Goal: Information Seeking & Learning: Learn about a topic

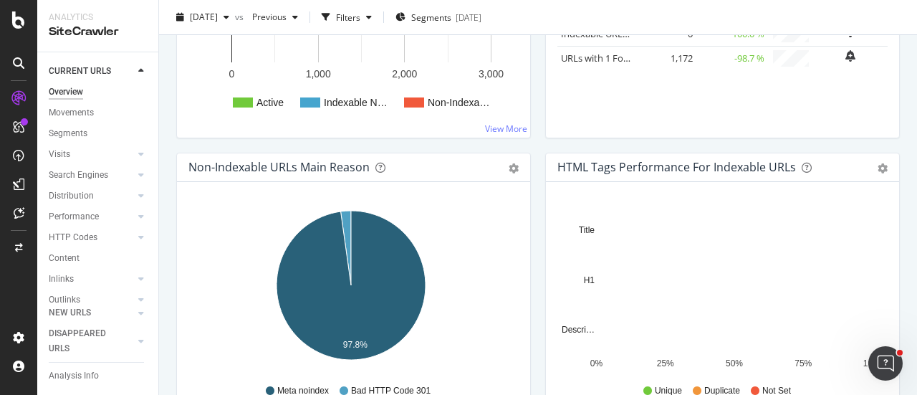
scroll to position [366, 0]
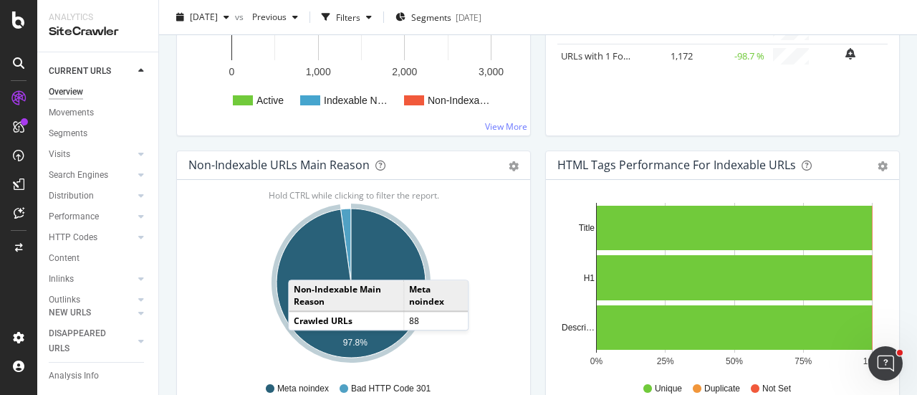
click at [302, 264] on icon "A chart." at bounding box center [351, 283] width 149 height 149
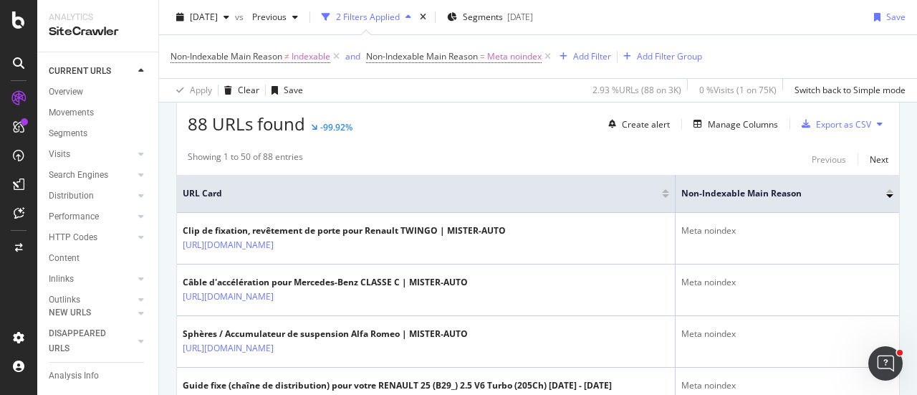
scroll to position [259, 0]
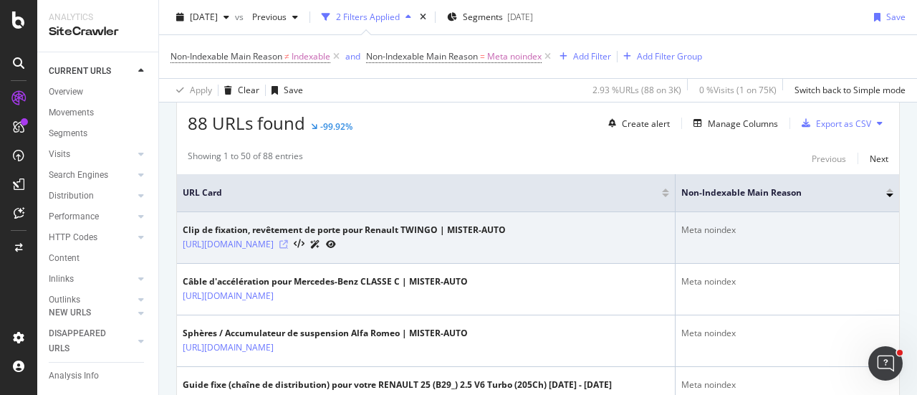
click at [288, 241] on icon at bounding box center [283, 244] width 9 height 9
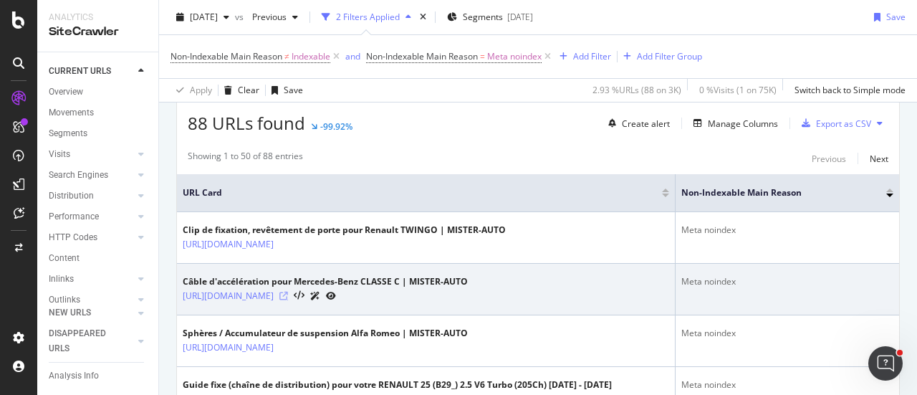
click at [288, 297] on icon at bounding box center [283, 296] width 9 height 9
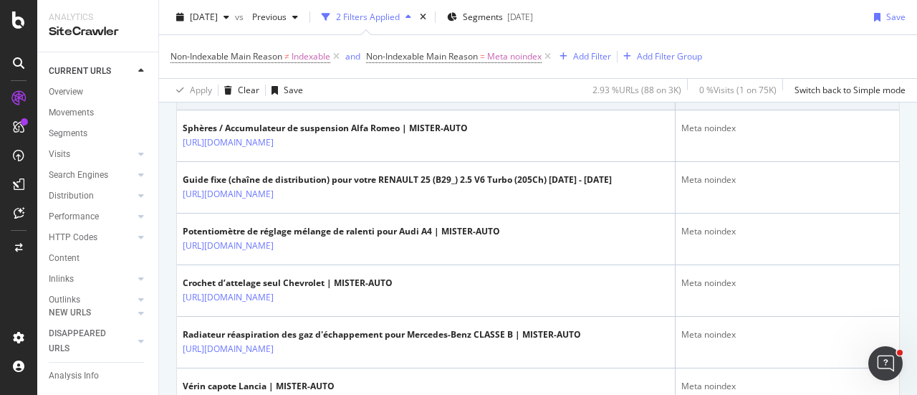
scroll to position [479, 0]
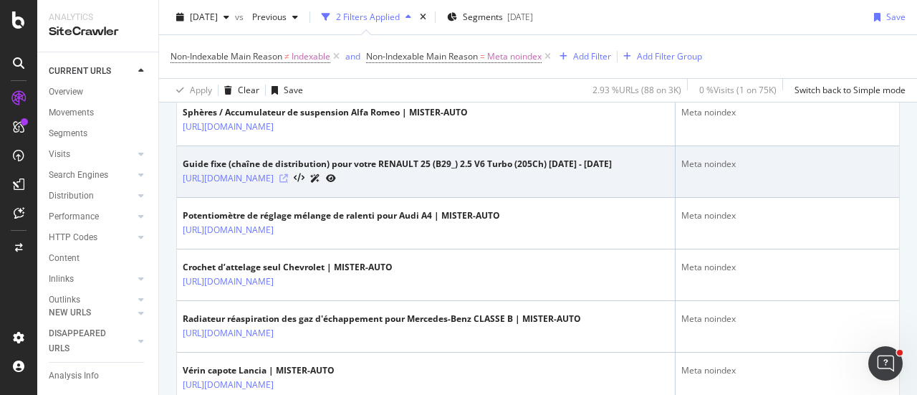
click at [288, 175] on icon at bounding box center [283, 178] width 9 height 9
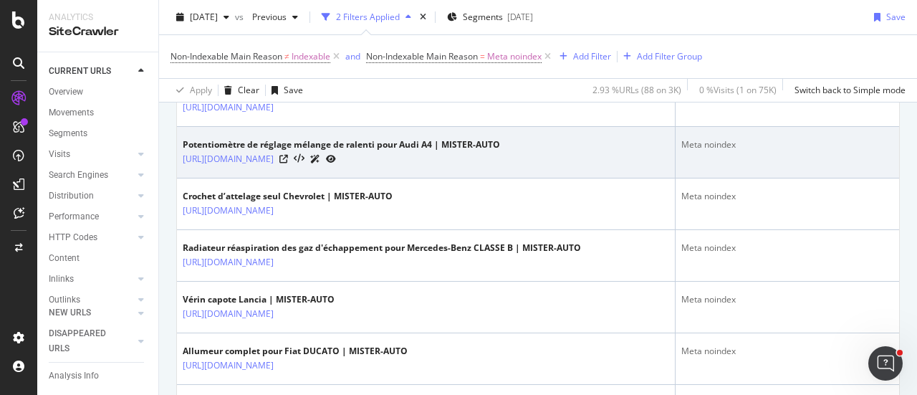
scroll to position [551, 0]
